Goal: Task Accomplishment & Management: Complete application form

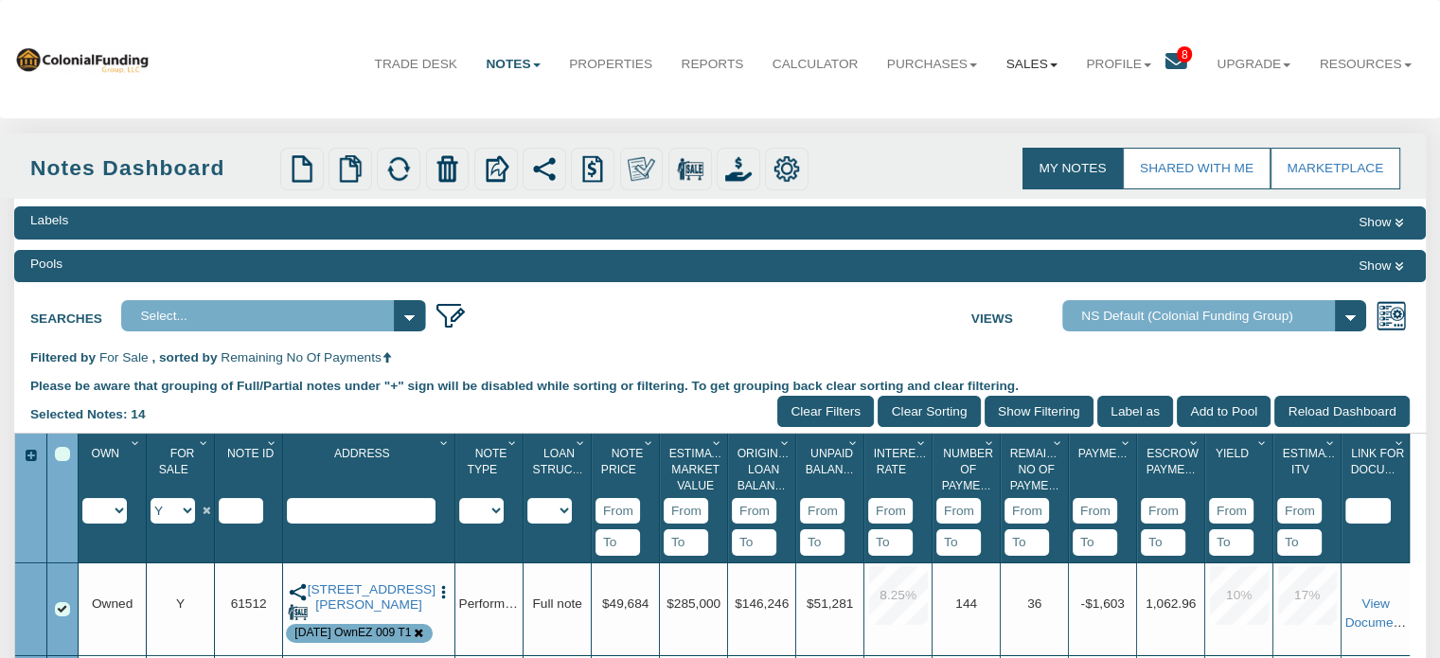
click at [1050, 66] on b at bounding box center [1054, 65] width 8 height 4
click at [928, 107] on link "Offers" at bounding box center [987, 107] width 167 height 25
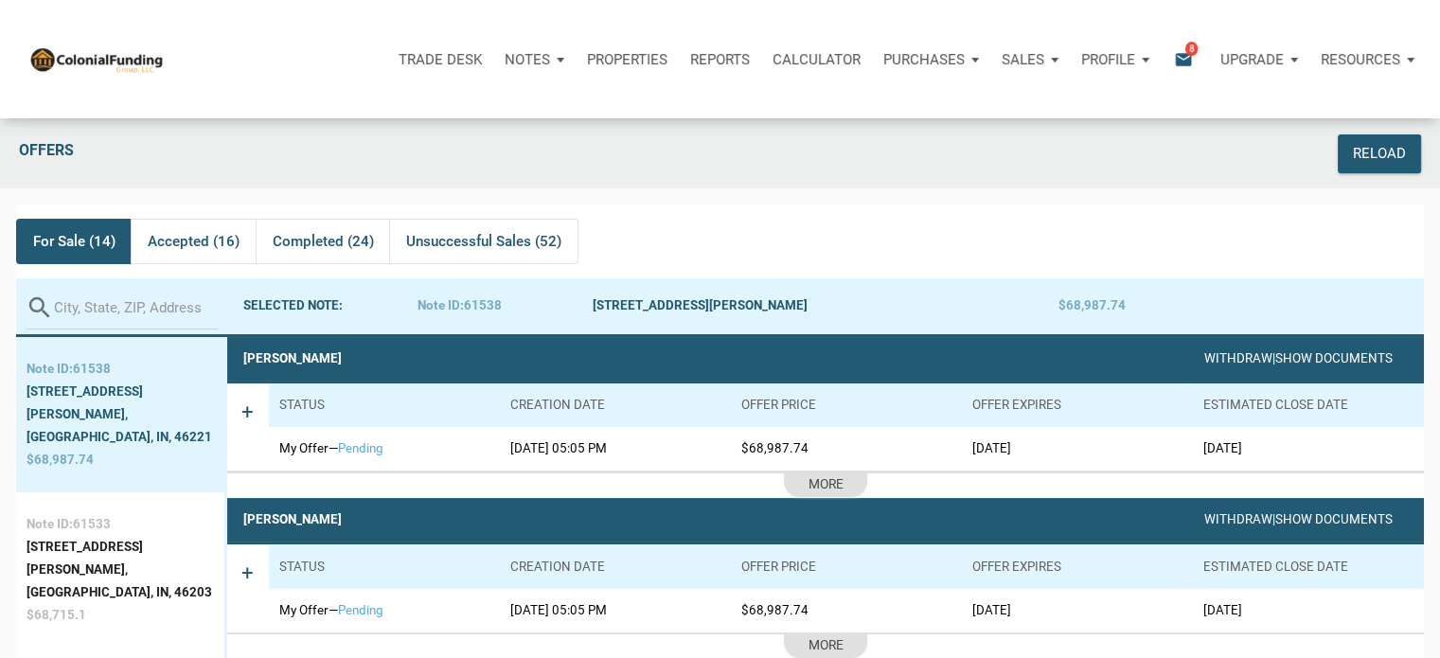
click at [526, 56] on p "Notes" at bounding box center [527, 59] width 45 height 17
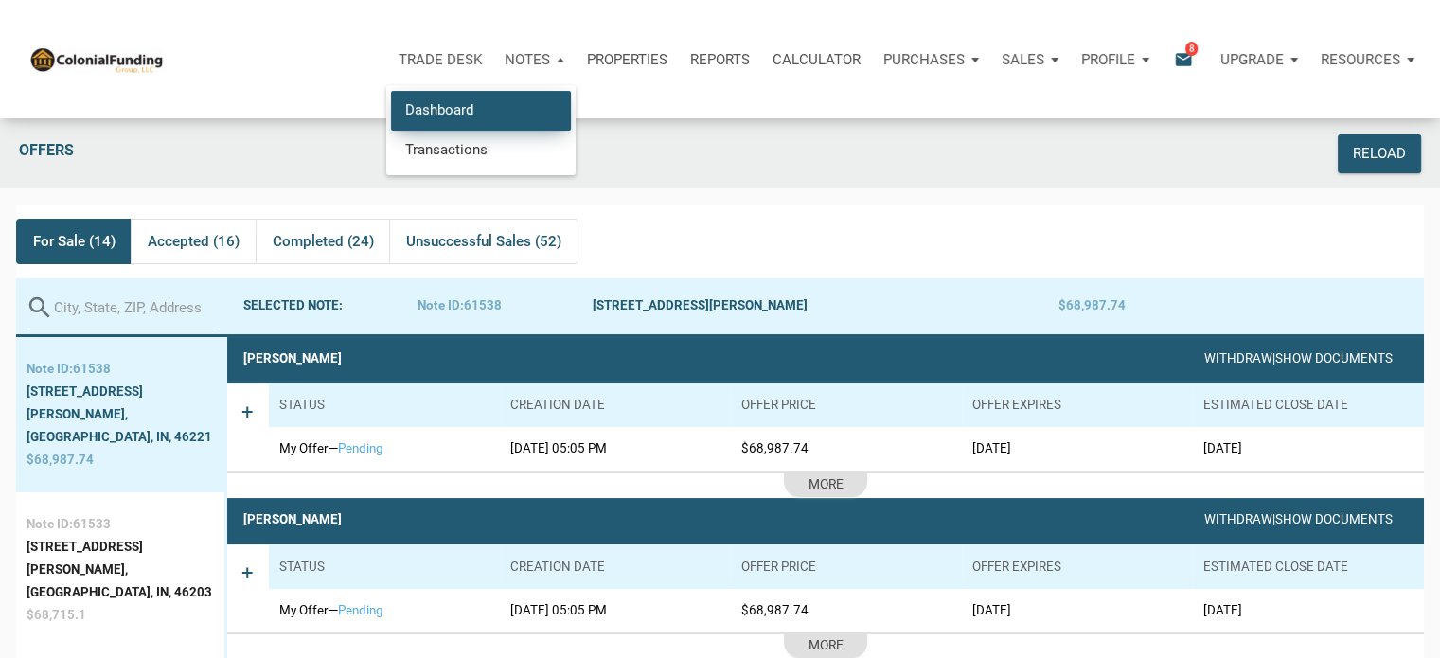
click at [414, 116] on link "Dashboard" at bounding box center [481, 110] width 180 height 39
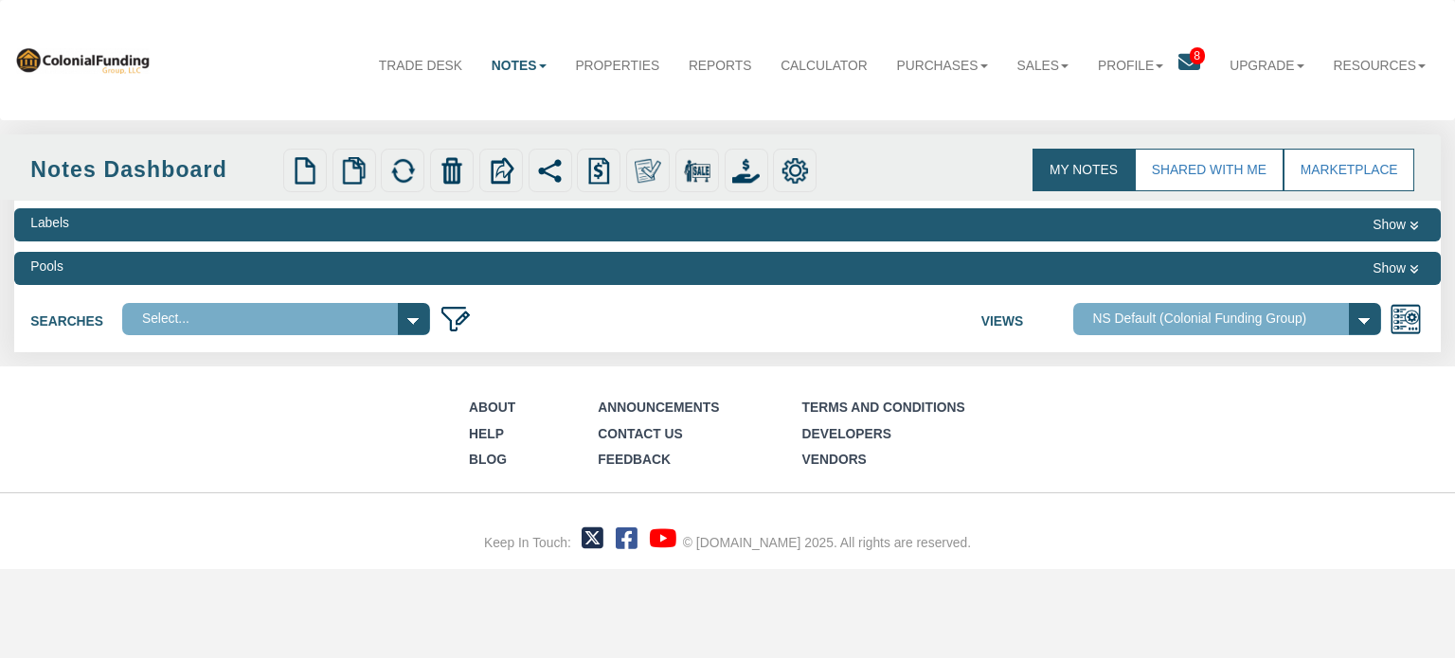
select select
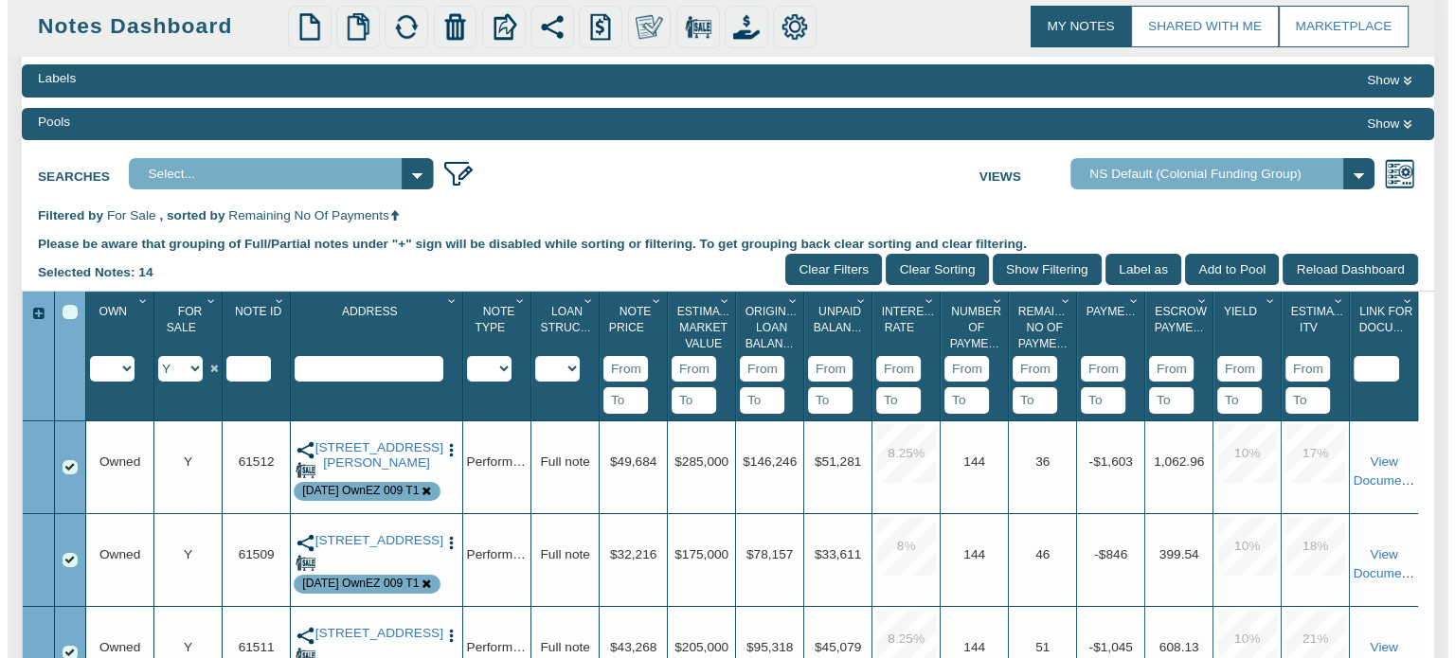
scroll to position [152, 0]
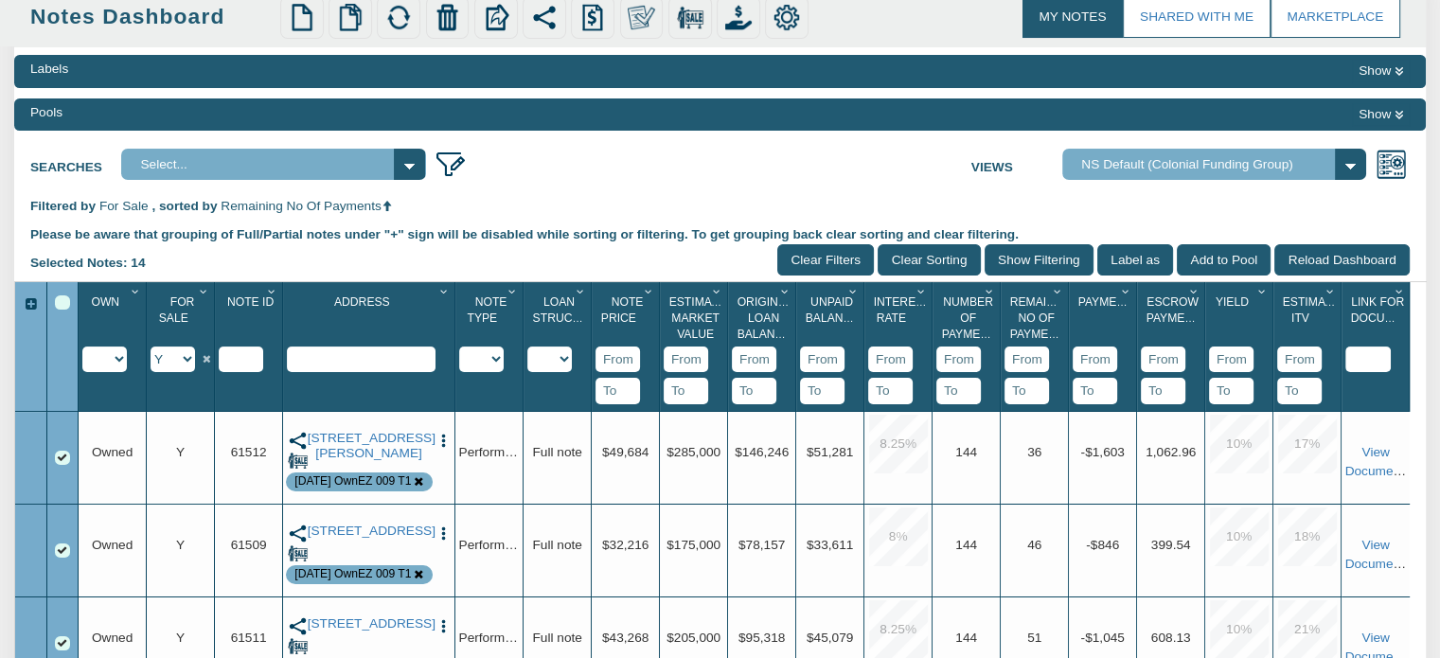
click at [1389, 116] on button "Show" at bounding box center [1381, 114] width 58 height 23
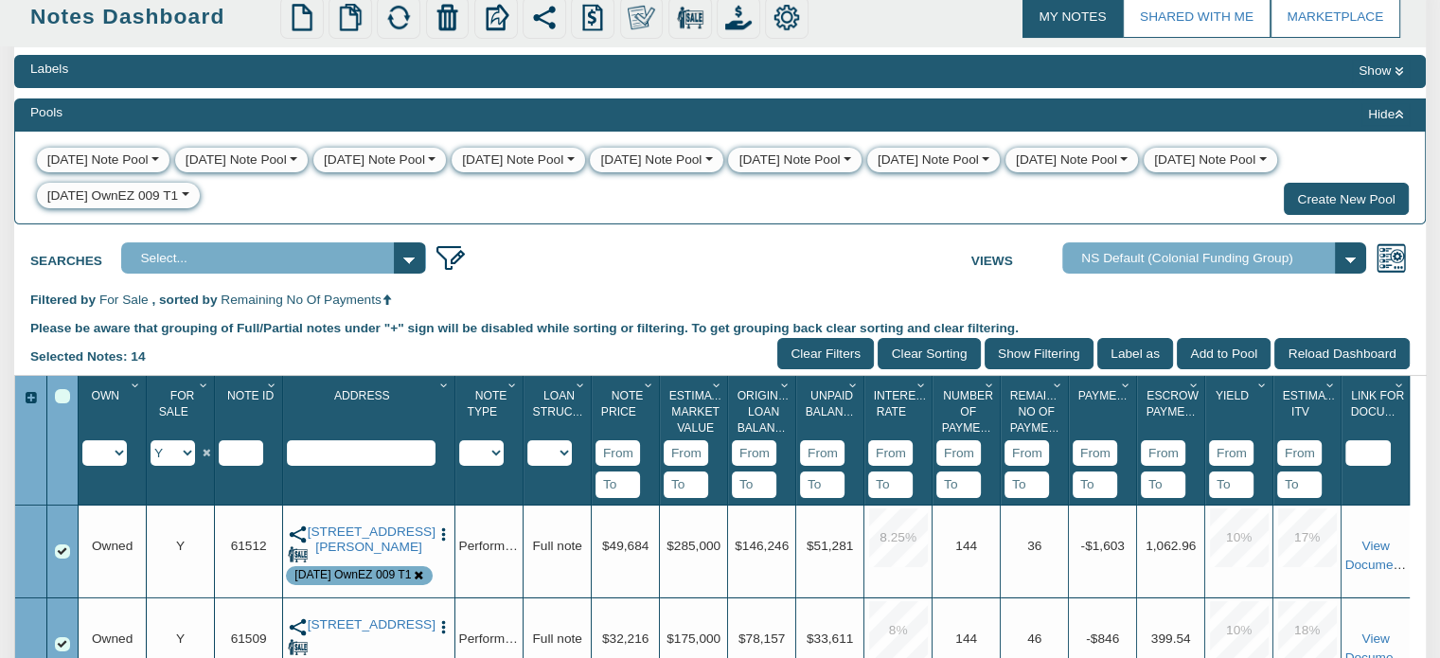
click at [83, 188] on div "8-14-25 OwnEZ 009 T1" at bounding box center [113, 196] width 132 height 19
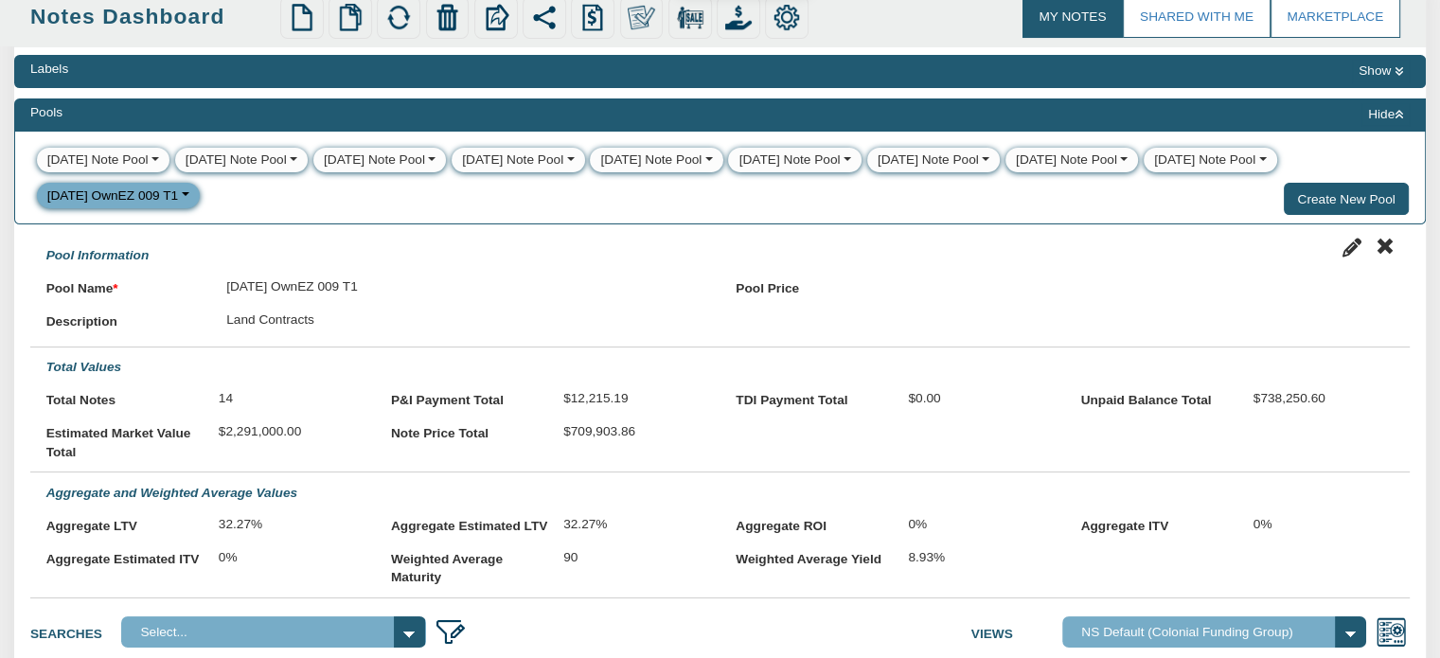
click at [743, 20] on img at bounding box center [738, 17] width 27 height 27
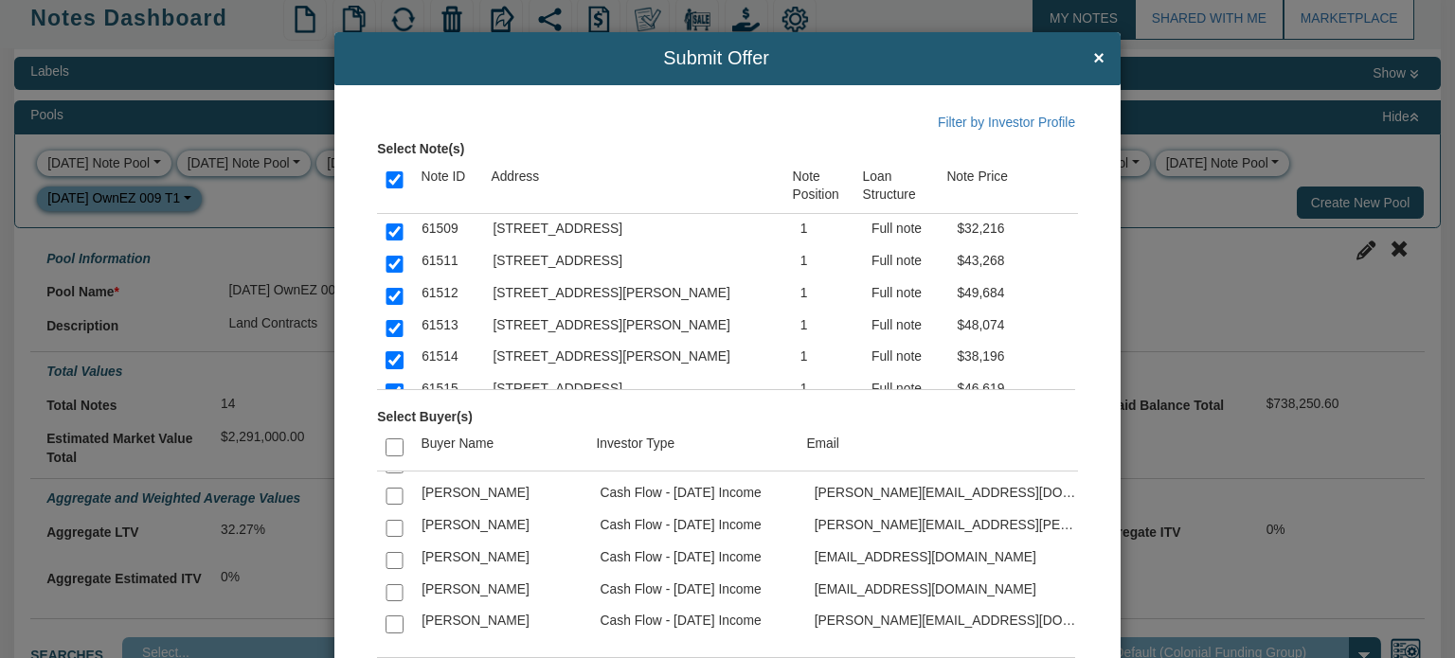
scroll to position [4220, 0]
click at [385, 619] on input "checkbox" at bounding box center [393, 627] width 17 height 17
checkbox input "true"
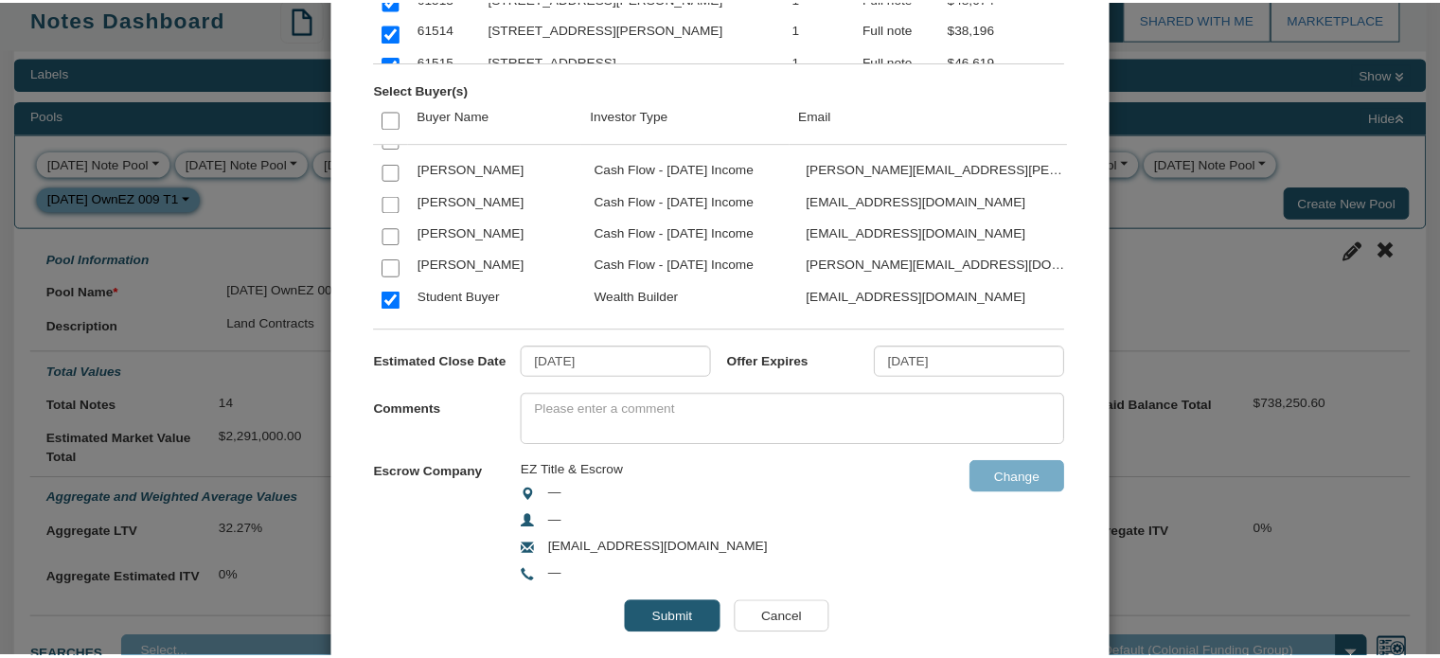
scroll to position [362, 0]
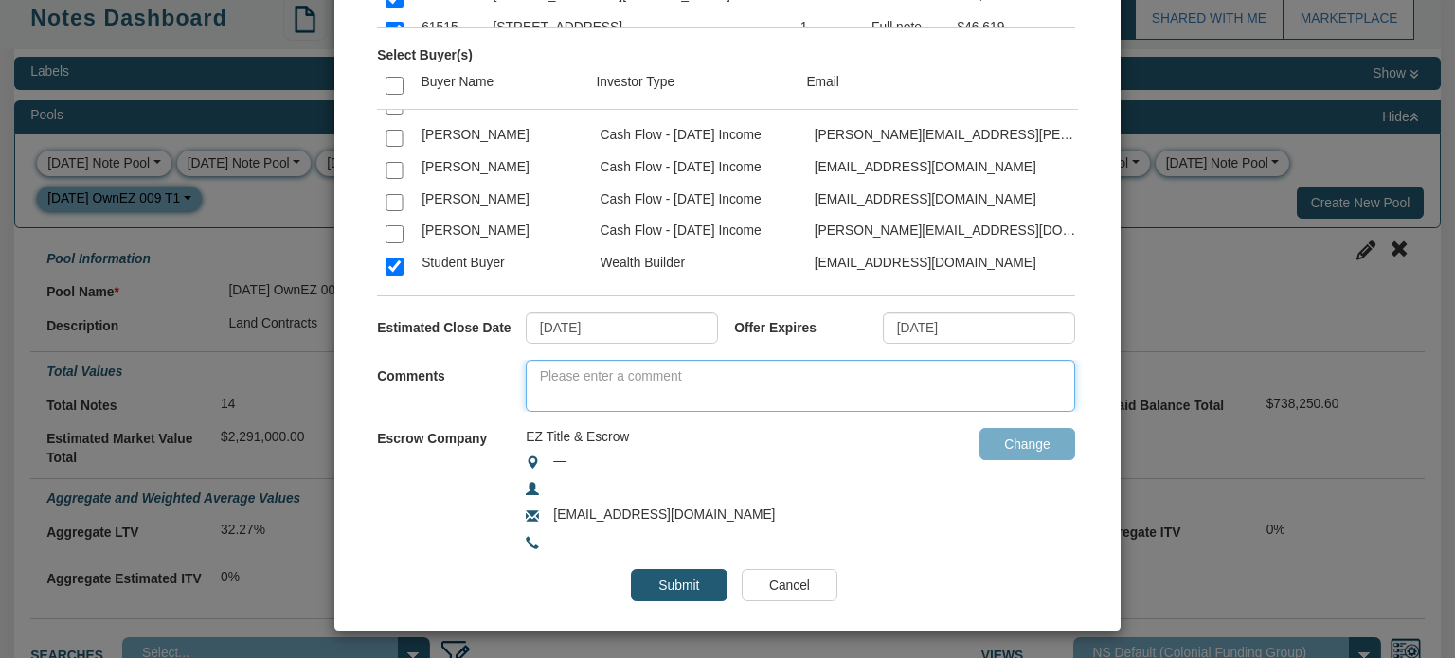
click at [761, 382] on textarea at bounding box center [800, 386] width 549 height 52
type textarea "Test"
click at [667, 577] on input "Submit" at bounding box center [679, 585] width 96 height 32
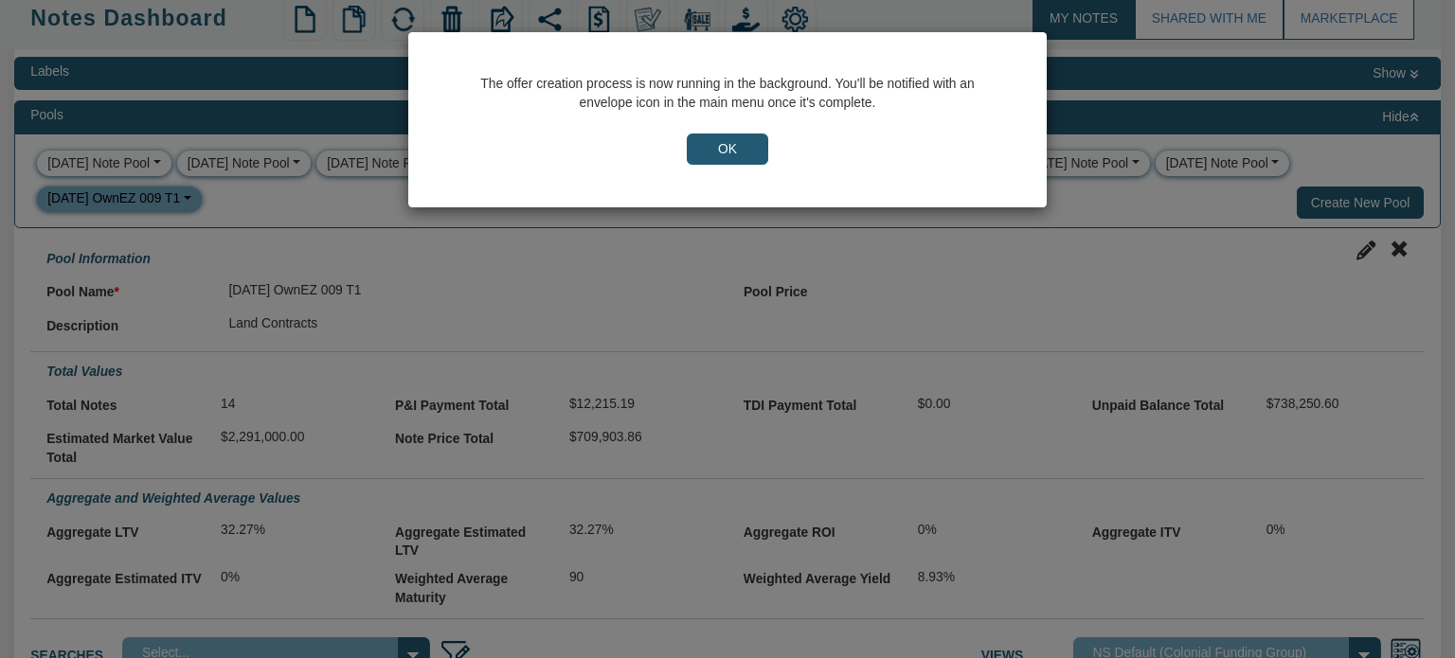
click at [736, 147] on input "OK" at bounding box center [727, 150] width 81 height 32
